Goal: Information Seeking & Learning: Learn about a topic

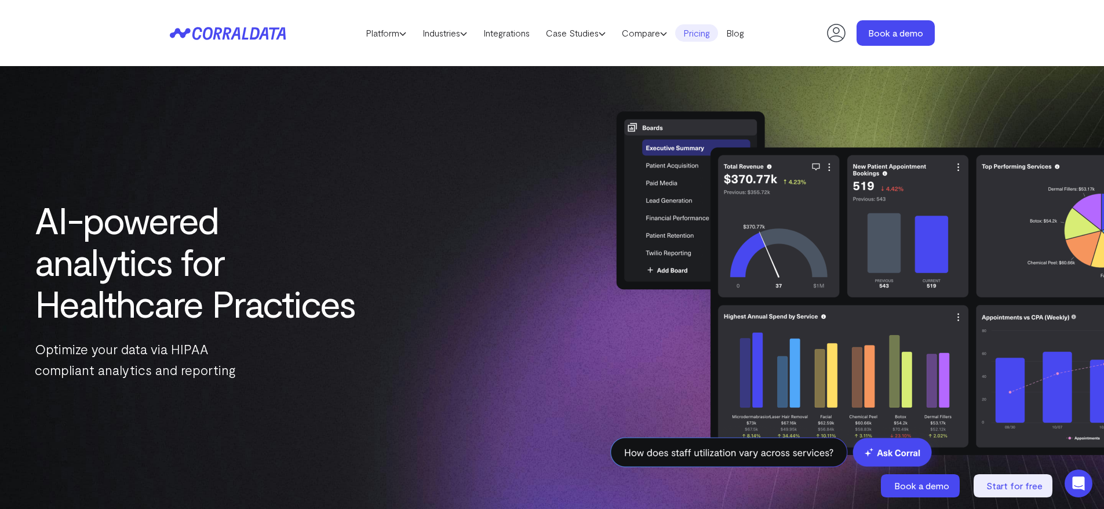
click at [708, 30] on link "Pricing" at bounding box center [696, 32] width 43 height 17
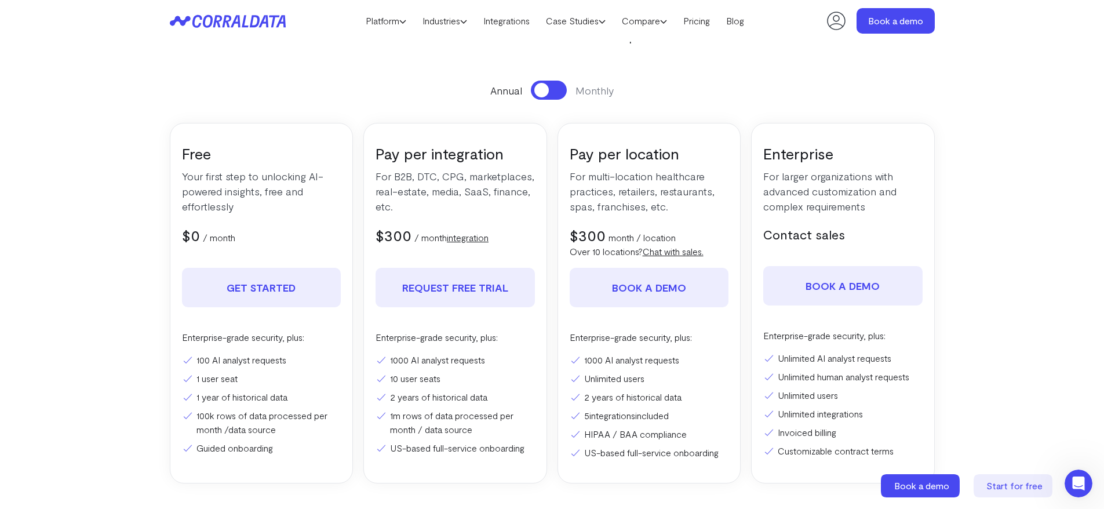
scroll to position [128, 0]
drag, startPoint x: 471, startPoint y: 228, endPoint x: 478, endPoint y: 236, distance: 10.7
click at [475, 234] on div "$300 $350 / month integration" at bounding box center [455, 234] width 159 height 19
click at [475, 235] on link "integration" at bounding box center [468, 236] width 42 height 11
click at [490, 245] on div "Pay per integration For B2B, DTC, CPG, marketplaces, real-estate, media, SaaS, …" at bounding box center [455, 302] width 184 height 361
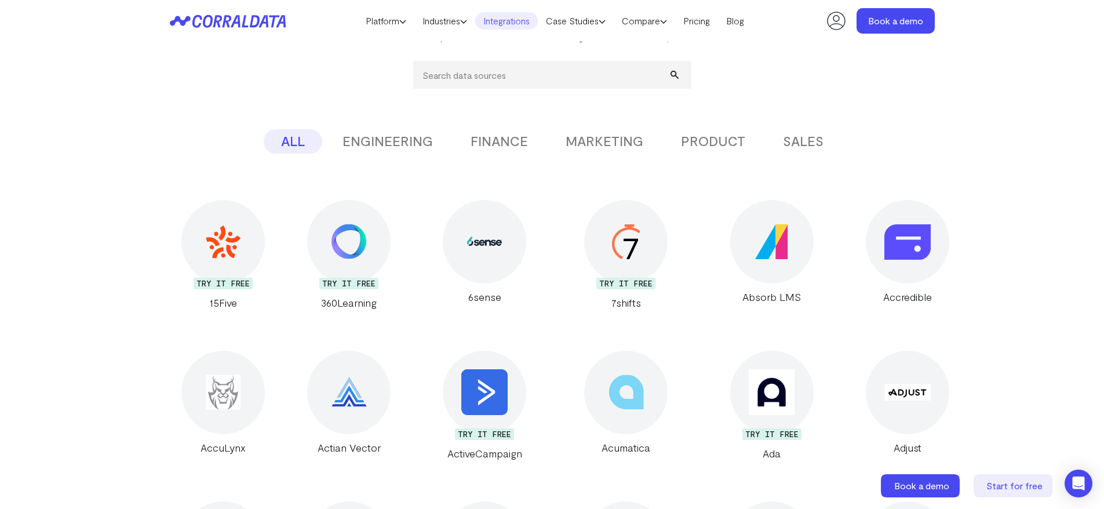
scroll to position [180, 0]
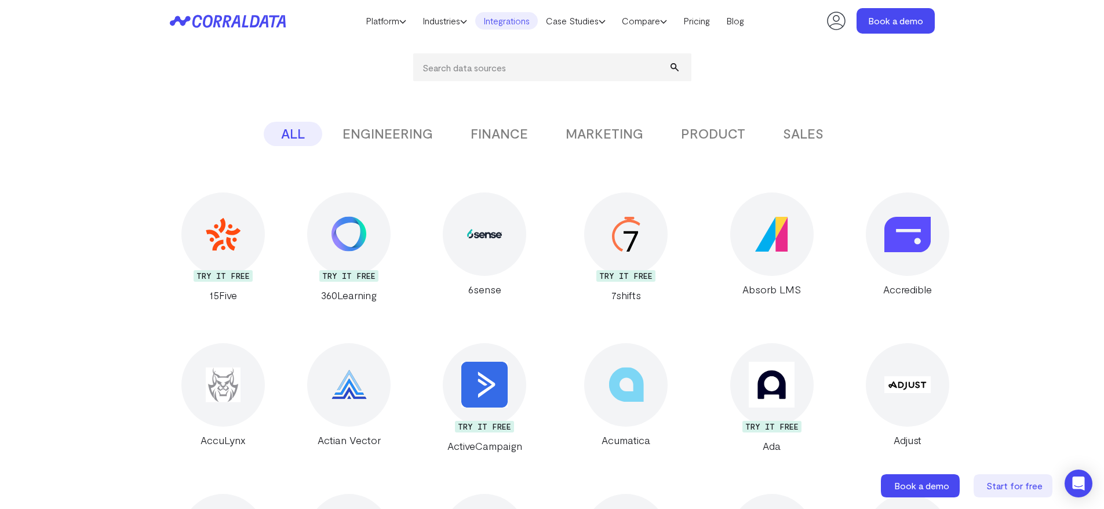
click at [632, 126] on button "MARKETING" at bounding box center [604, 134] width 112 height 24
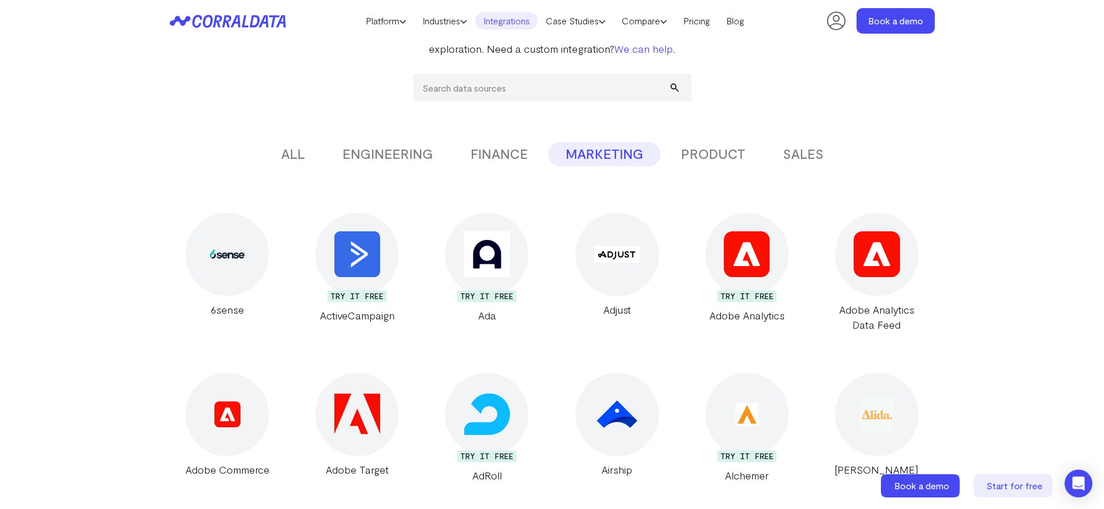
scroll to position [151, 0]
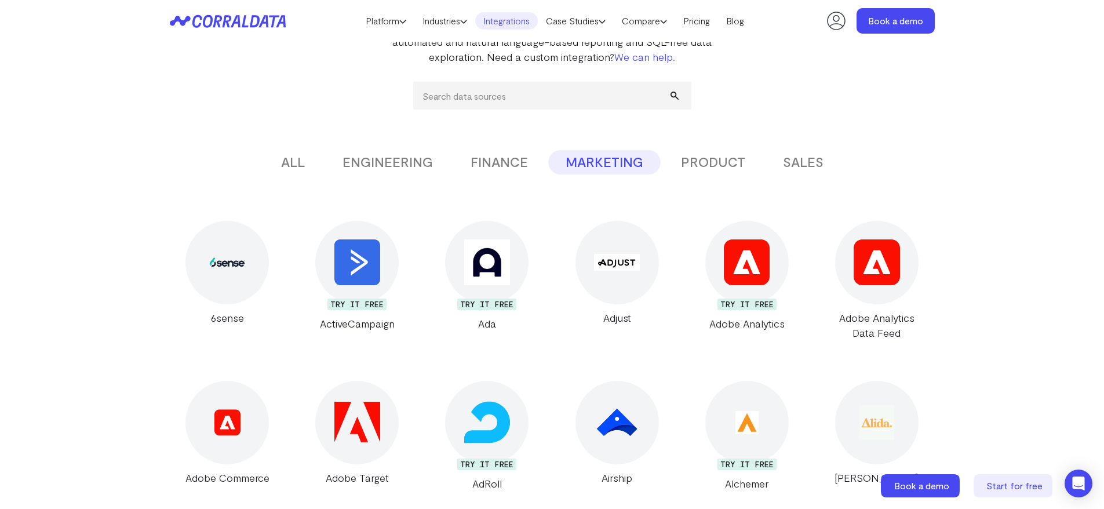
click at [580, 14] on link "Case Studies" at bounding box center [576, 20] width 76 height 17
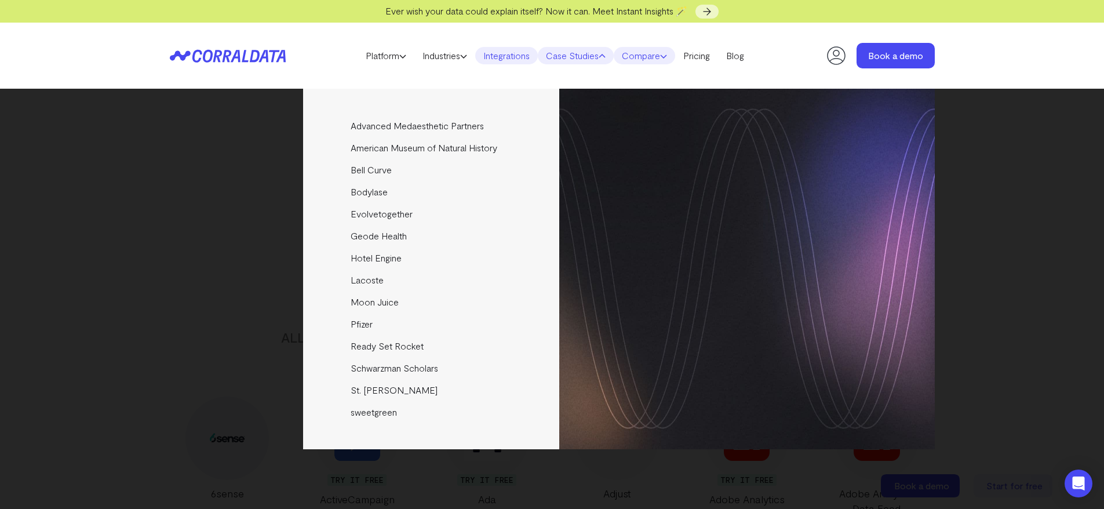
click at [661, 50] on link "Compare" at bounding box center [644, 55] width 61 height 17
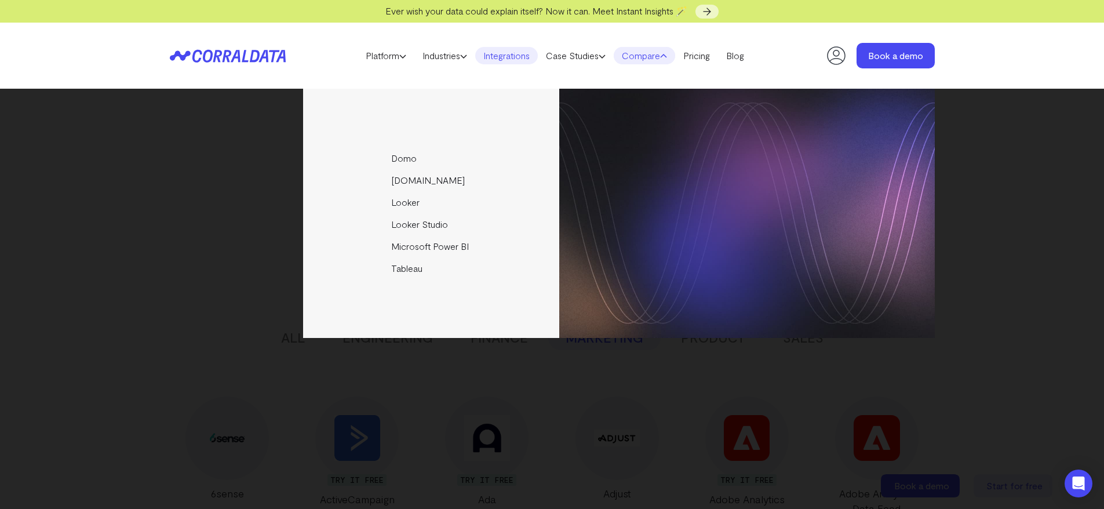
click at [436, 385] on div "Domo Funnel.io Looker Looker Studio Microsoft Power BI Tableau" at bounding box center [552, 299] width 1104 height 420
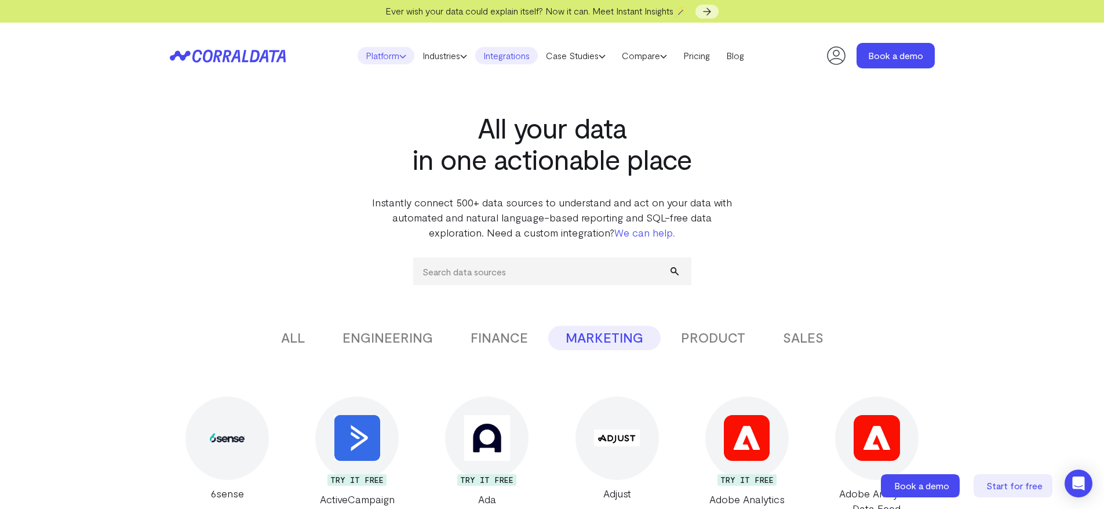
click at [392, 54] on link "Platform" at bounding box center [386, 55] width 57 height 17
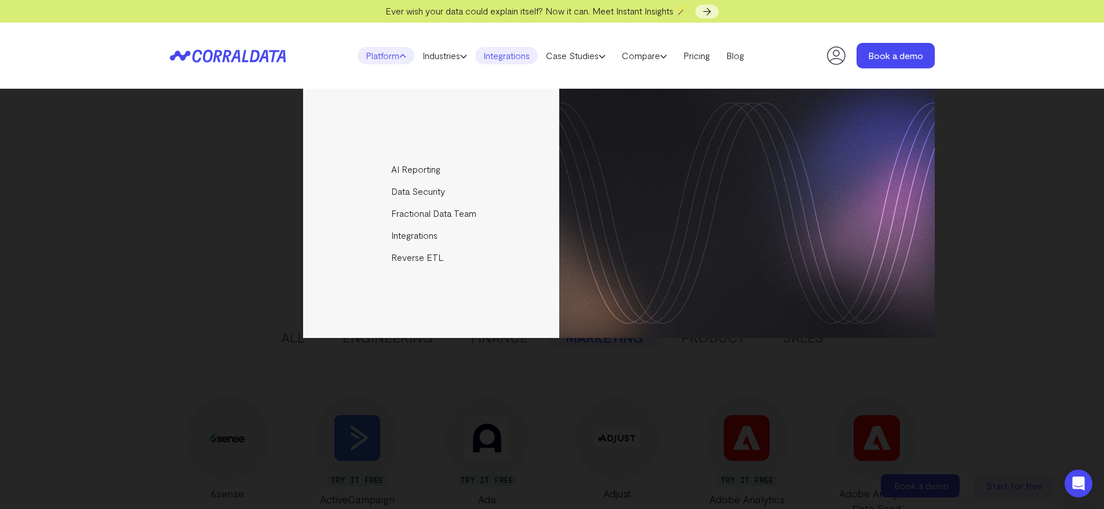
click at [205, 166] on div "AI Reporting Use AI to effortlessly answer any business questions from all your…" at bounding box center [552, 213] width 765 height 249
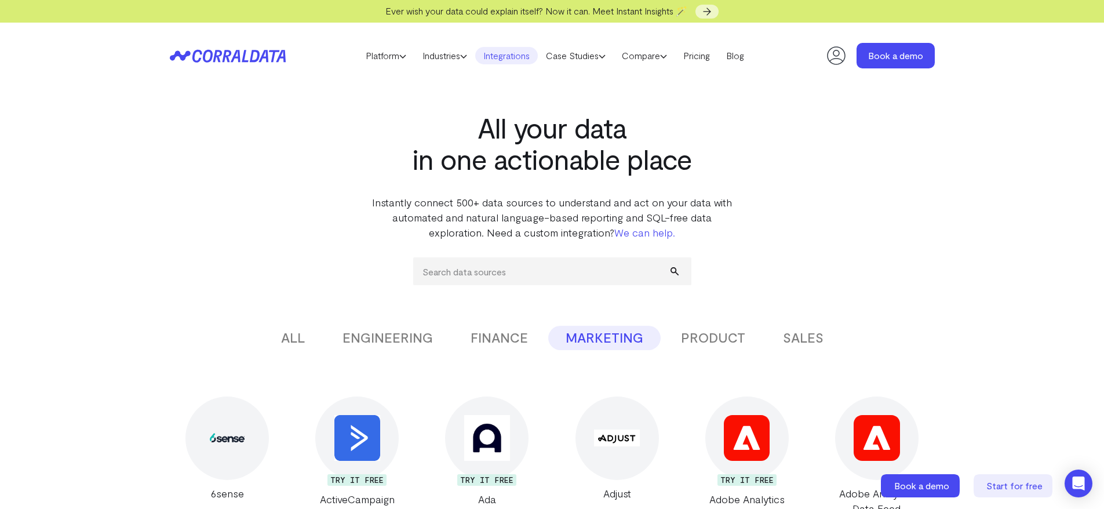
click at [257, 52] on icon at bounding box center [254, 56] width 10 height 12
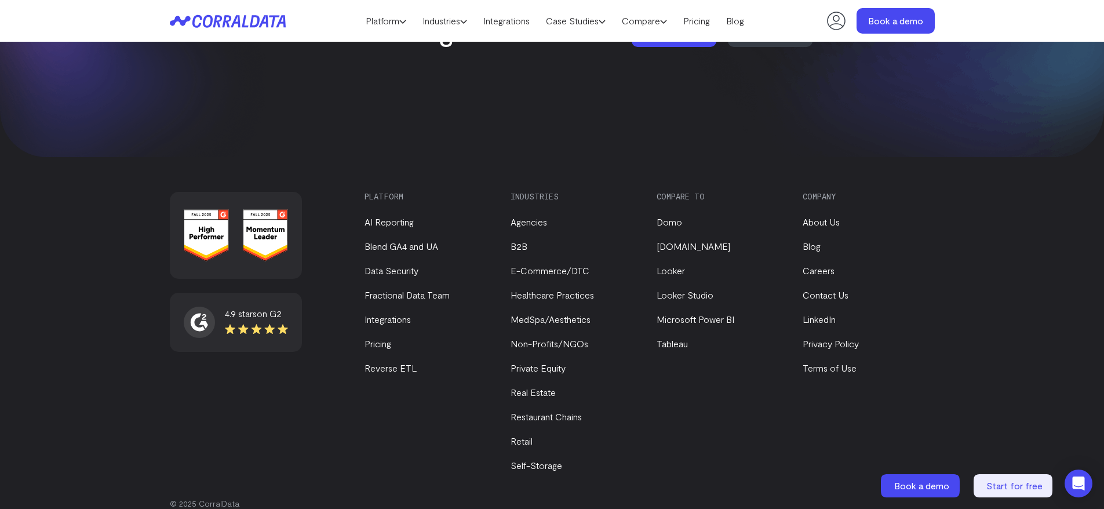
scroll to position [4984, 0]
click at [357, 330] on div "4.9 stars on G2 Platform AI Reporting Blend GA4 and UA Data Security Fractional…" at bounding box center [552, 358] width 765 height 337
click at [373, 336] on link "Pricing" at bounding box center [378, 341] width 27 height 11
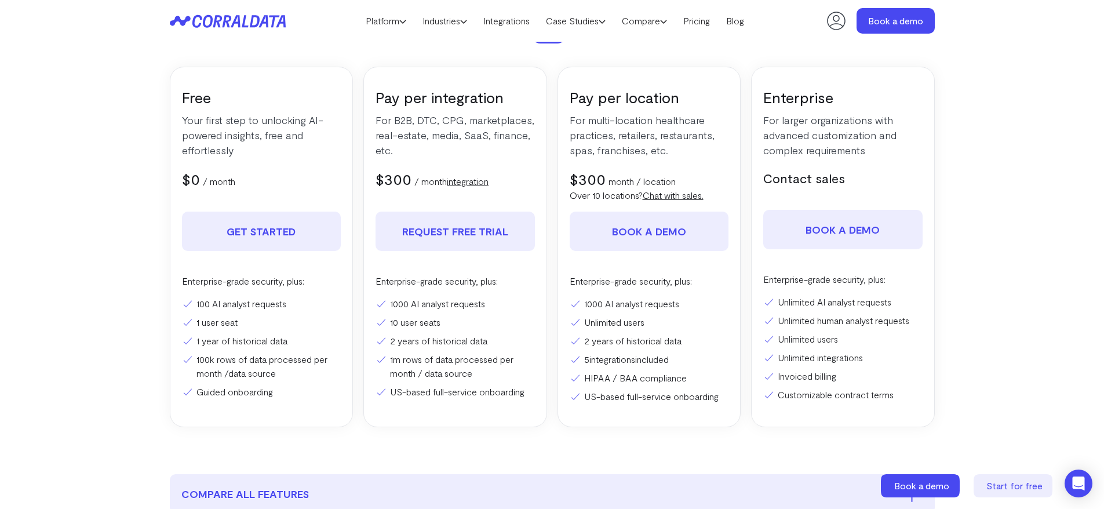
scroll to position [186, 0]
click at [475, 177] on link "integration" at bounding box center [468, 178] width 42 height 11
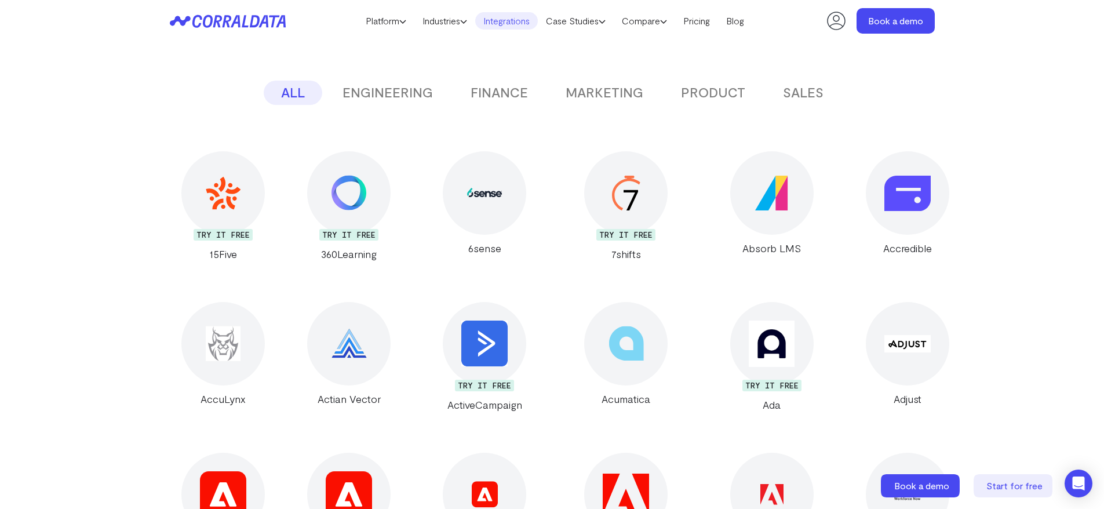
scroll to position [220, 0]
click at [607, 93] on button "MARKETING" at bounding box center [604, 94] width 112 height 24
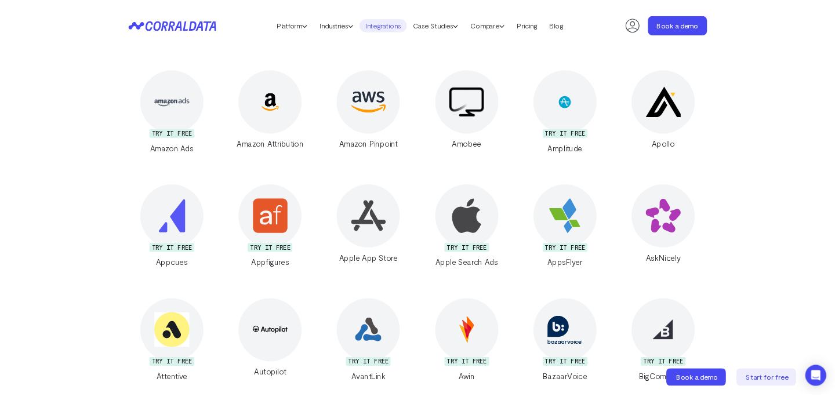
scroll to position [0, 0]
